Goal: Task Accomplishment & Management: Manage account settings

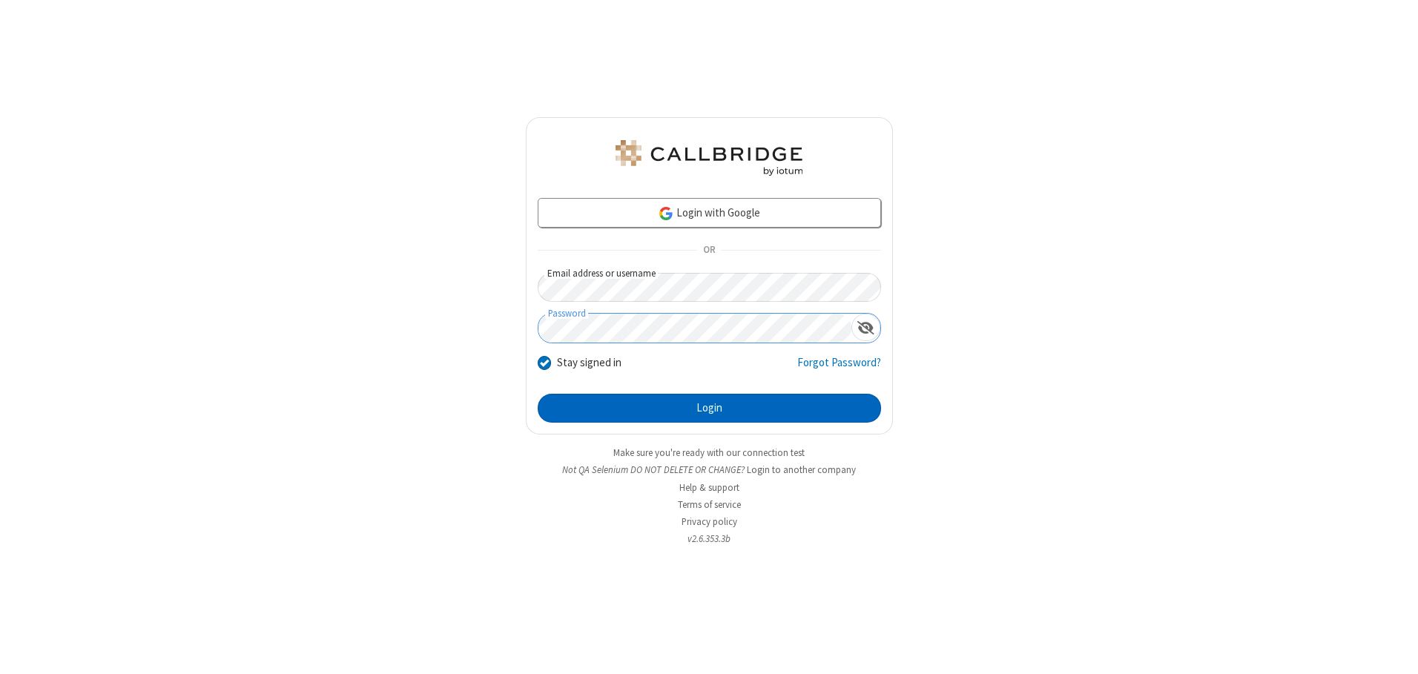
click at [709, 408] on button "Login" at bounding box center [709, 409] width 343 height 30
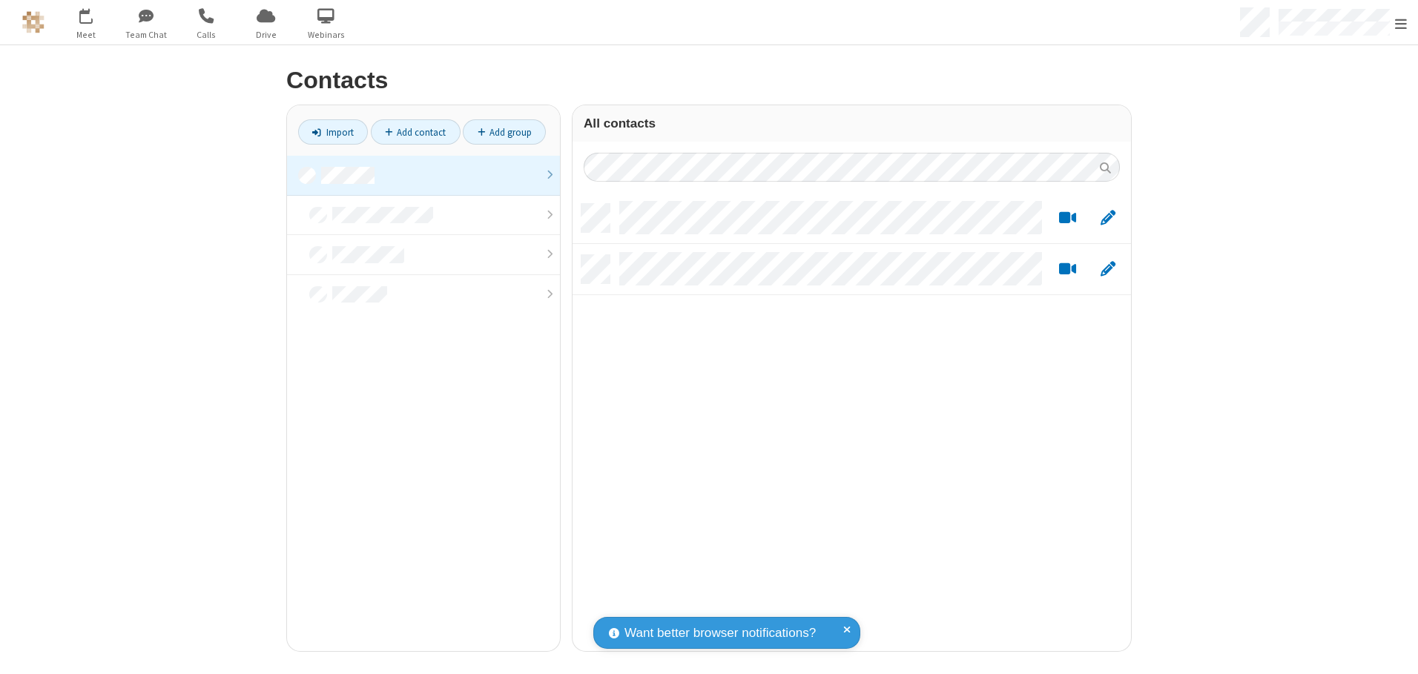
scroll to position [447, 547]
click at [424, 175] on link at bounding box center [423, 176] width 273 height 40
click at [415, 132] on link "Add contact" at bounding box center [416, 131] width 90 height 25
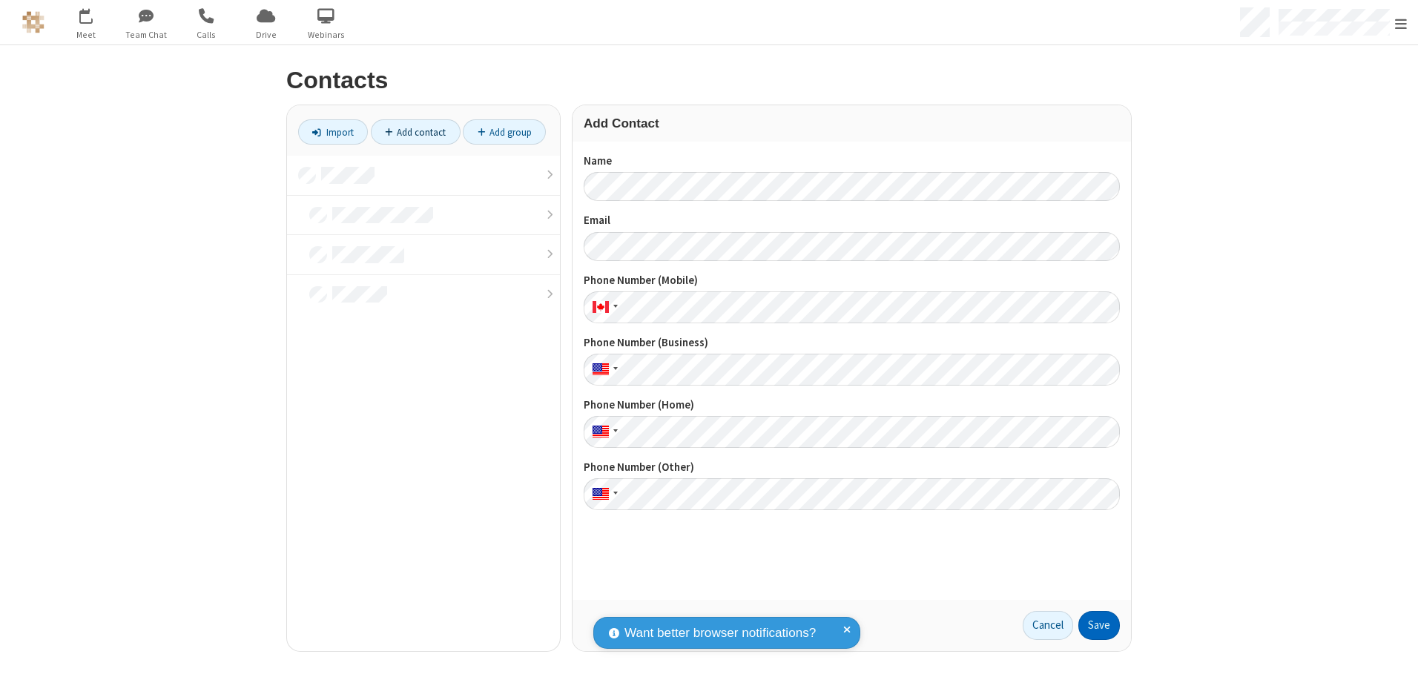
click at [1099, 625] on button "Save" at bounding box center [1100, 626] width 42 height 30
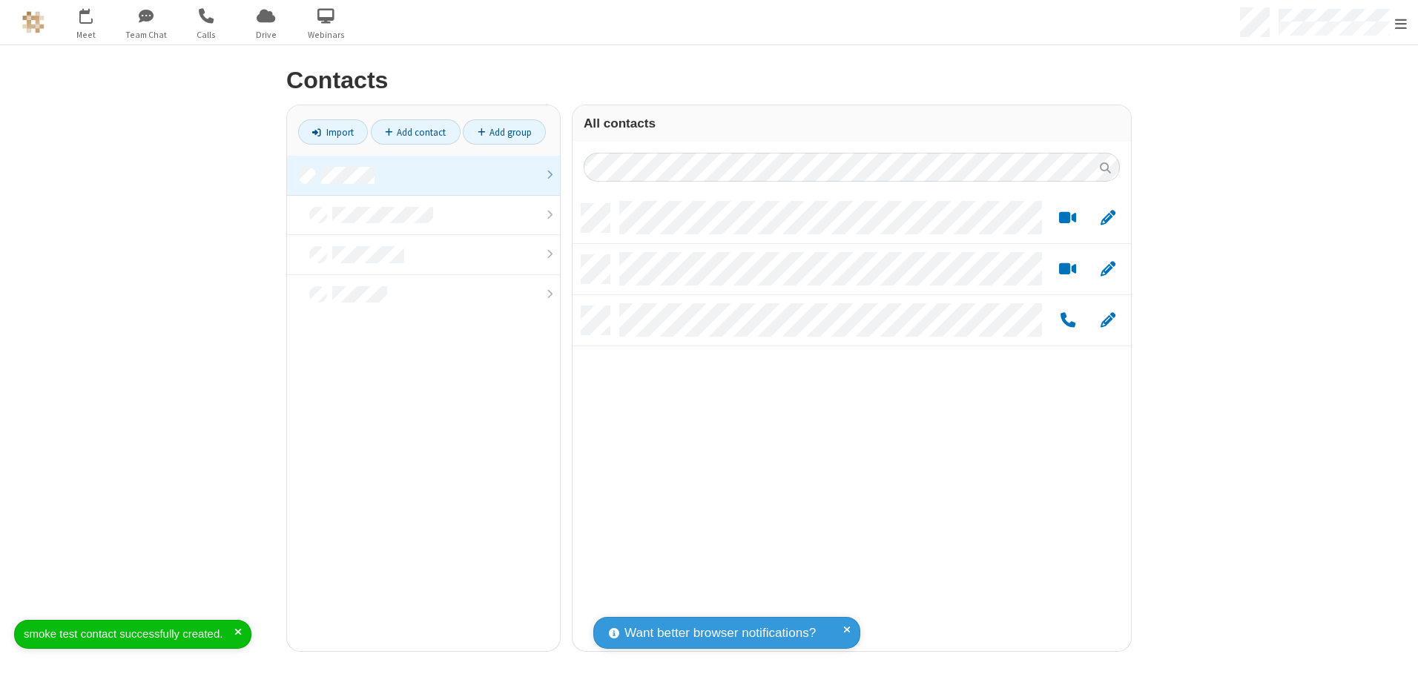
scroll to position [447, 547]
click at [415, 132] on link "Add contact" at bounding box center [416, 131] width 90 height 25
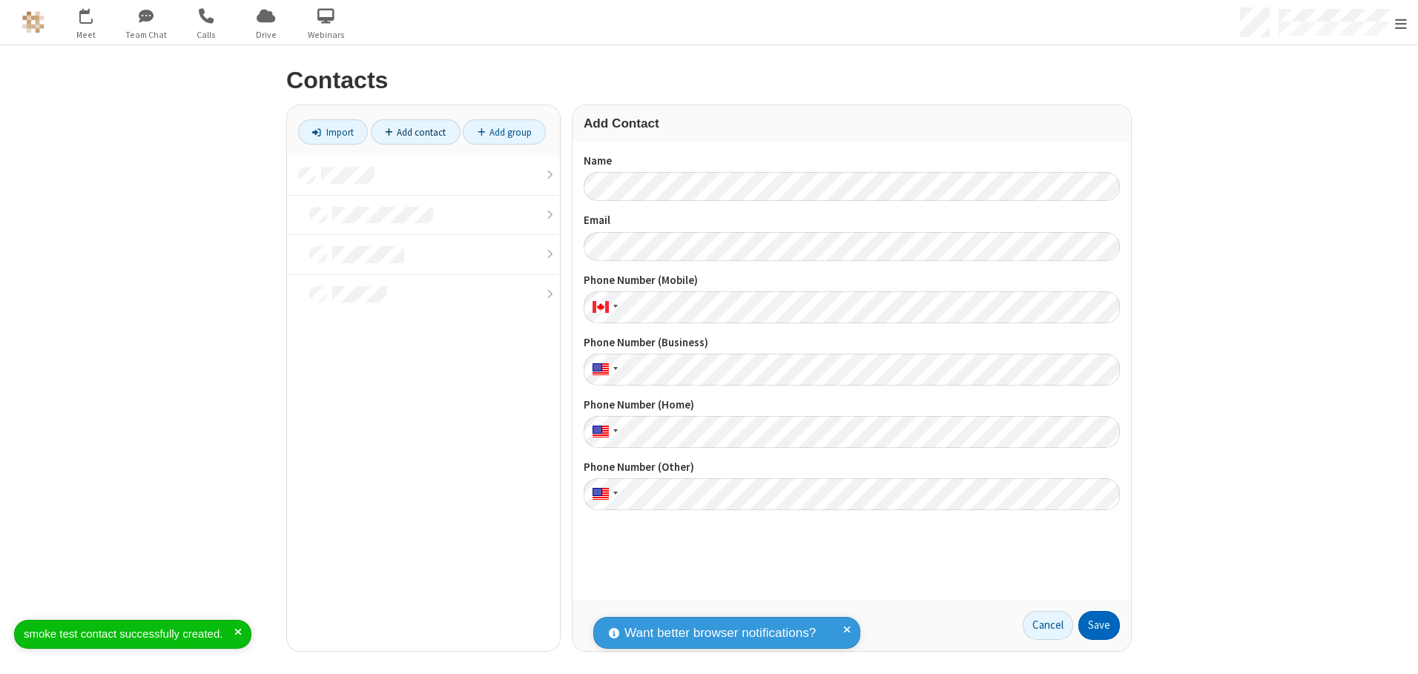
click at [1099, 625] on button "Save" at bounding box center [1100, 626] width 42 height 30
